Goal: Find contact information: Find contact information

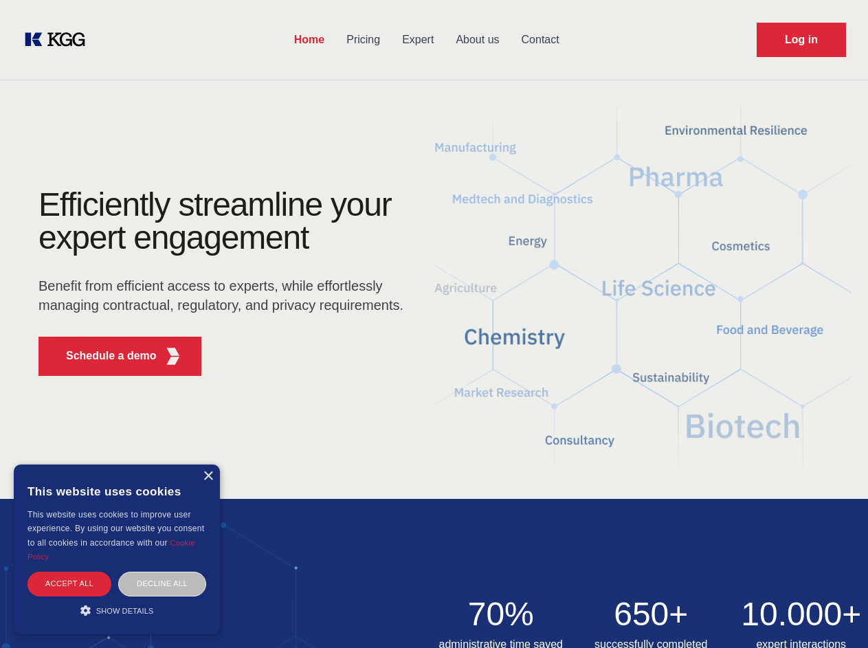
click at [434, 324] on div "Efficiently streamline your expert engagement Benefit from efficient access to …" at bounding box center [225, 287] width 418 height 199
click at [103, 356] on p "Schedule a demo" at bounding box center [111, 356] width 91 height 16
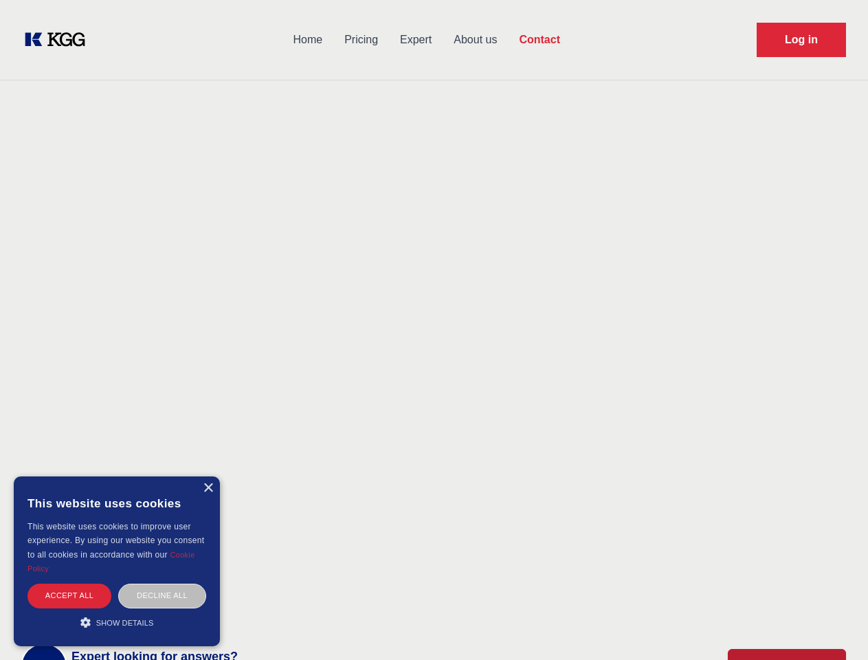
click at [207, 476] on div "× This website uses cookies This website uses cookies to improve user experienc…" at bounding box center [117, 561] width 206 height 170
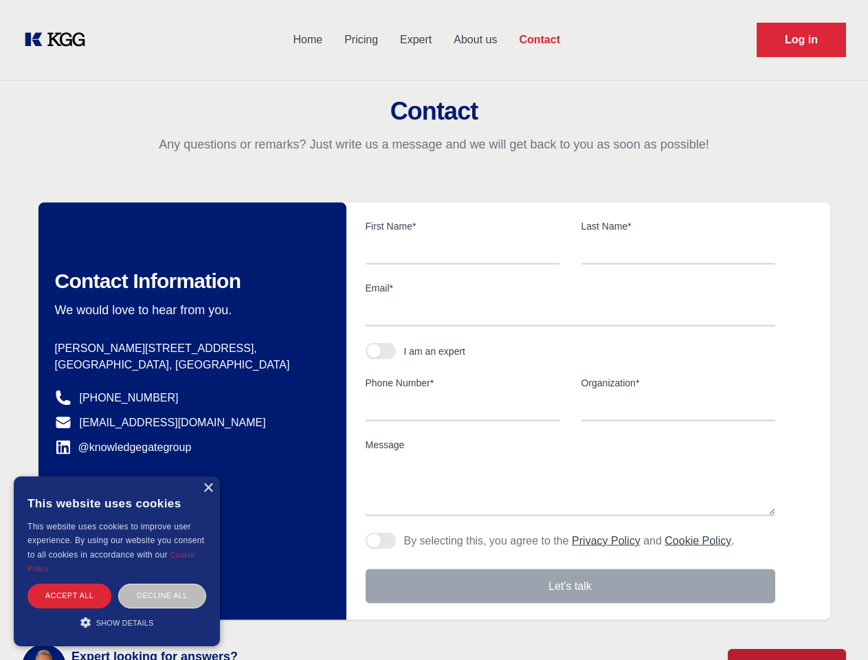
click at [69, 583] on div "Accept all" at bounding box center [69, 595] width 84 height 24
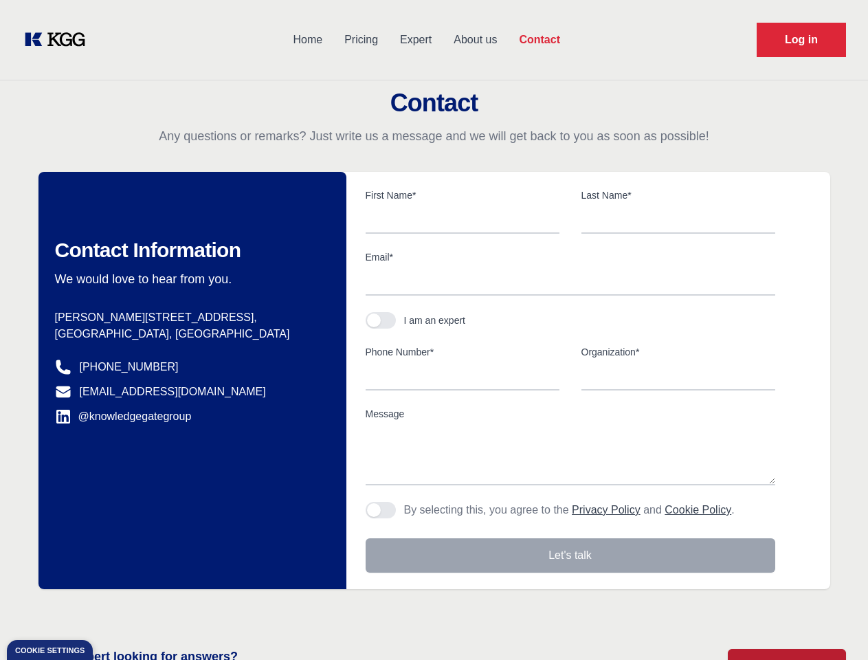
click at [162, 583] on div "Contact Information We would love to hear from you. Postal address [PERSON_NAME…" at bounding box center [192, 380] width 308 height 417
click at [117, 610] on main "Contact Any questions or remarks? Just write us a message and we will get back …" at bounding box center [434, 357] width 868 height 715
